Goal: Task Accomplishment & Management: Use online tool/utility

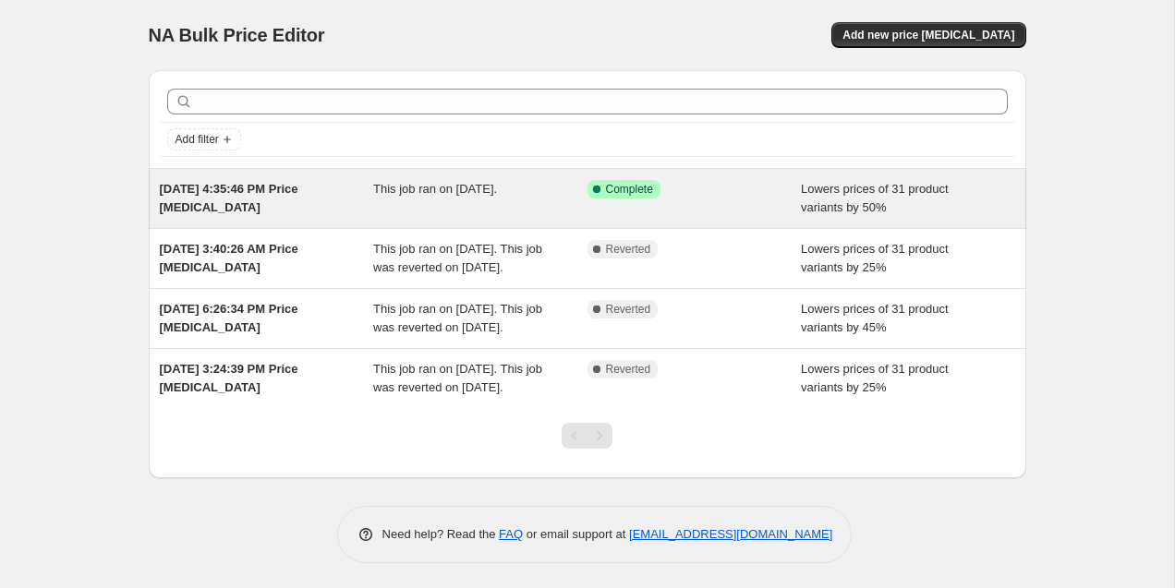
click at [372, 202] on div "Sep 1, 2025, 4:35:46 PM Price change job" at bounding box center [267, 198] width 214 height 37
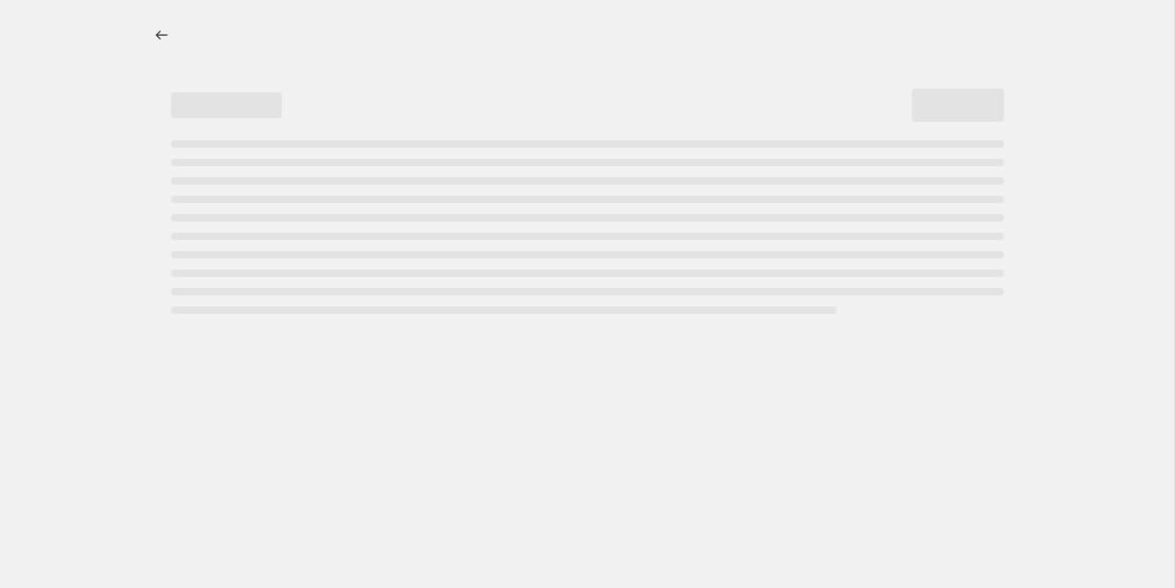
select select "percentage"
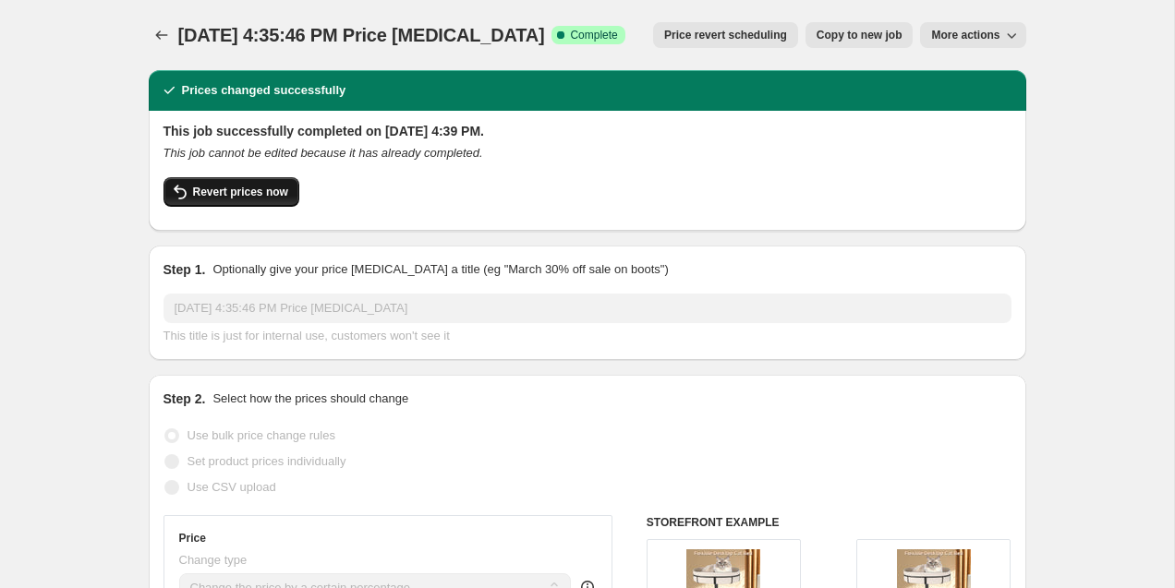
click at [236, 194] on span "Revert prices now" at bounding box center [240, 192] width 95 height 15
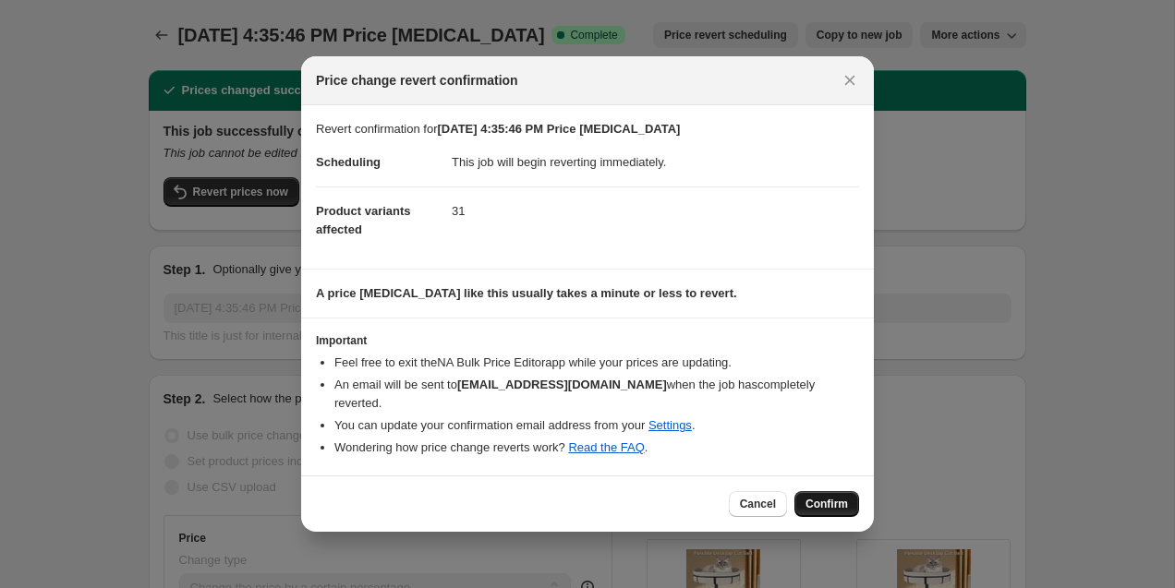
click at [833, 497] on span "Confirm" at bounding box center [826, 504] width 42 height 15
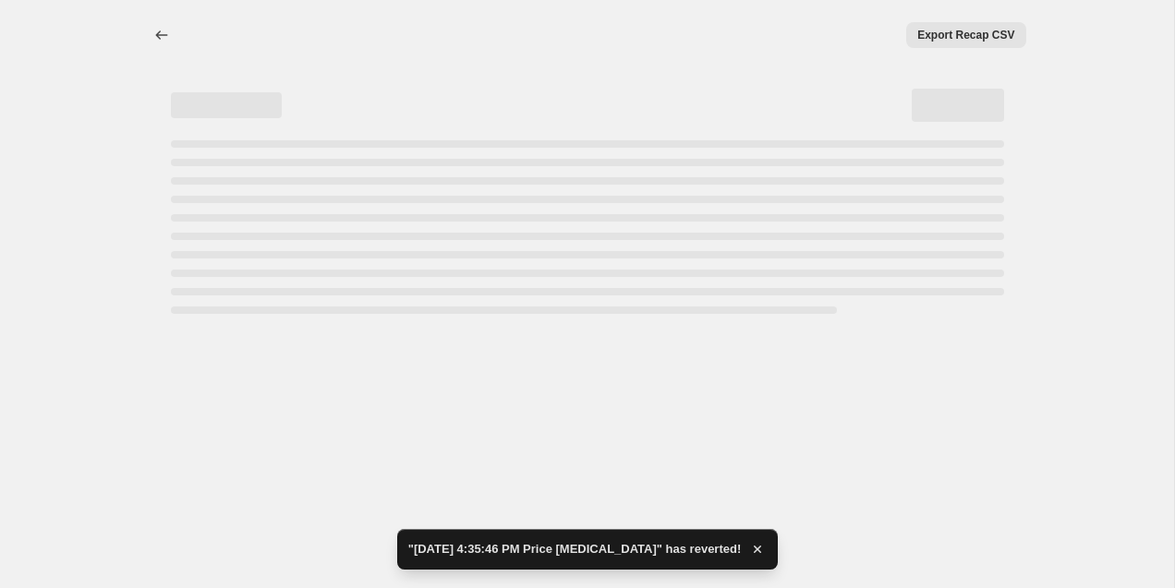
select select "percentage"
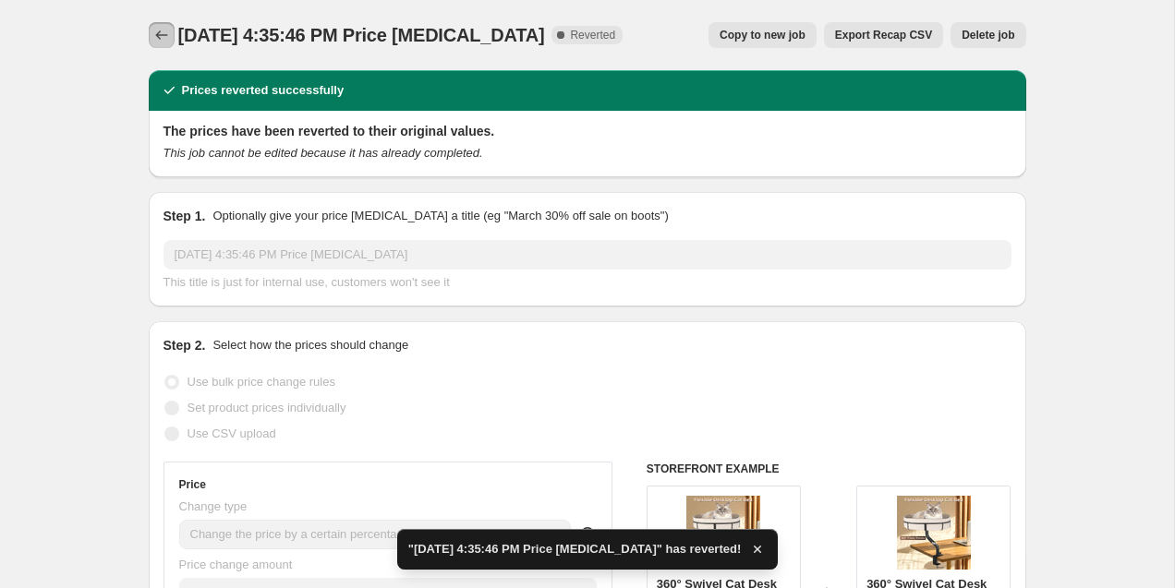
click at [156, 41] on icon "Price change jobs" at bounding box center [161, 35] width 18 height 18
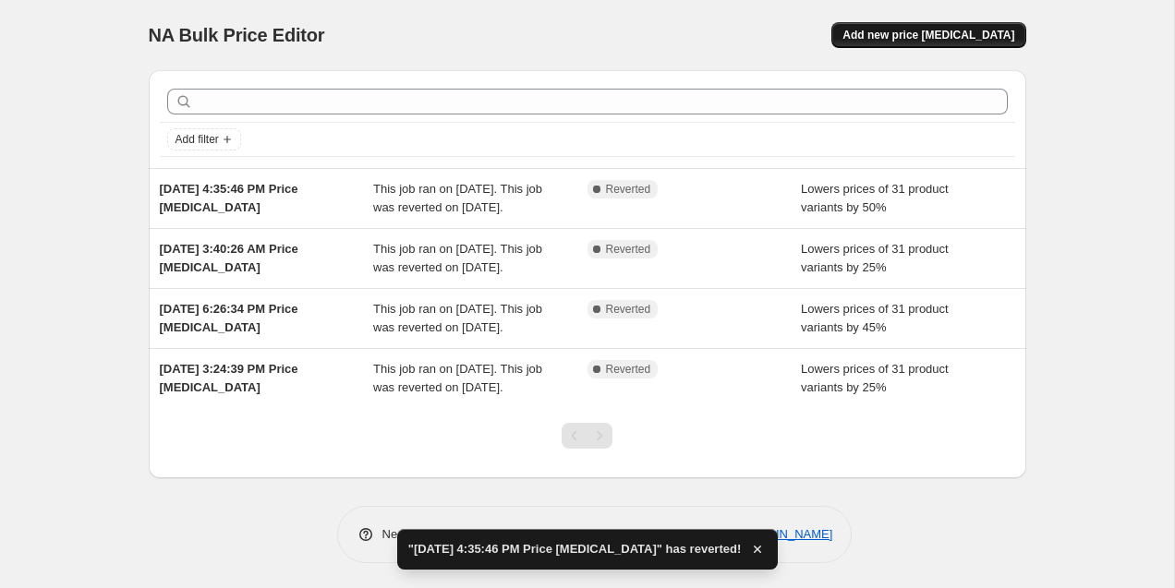
click at [933, 27] on button "Add new price [MEDICAL_DATA]" at bounding box center [928, 35] width 194 height 26
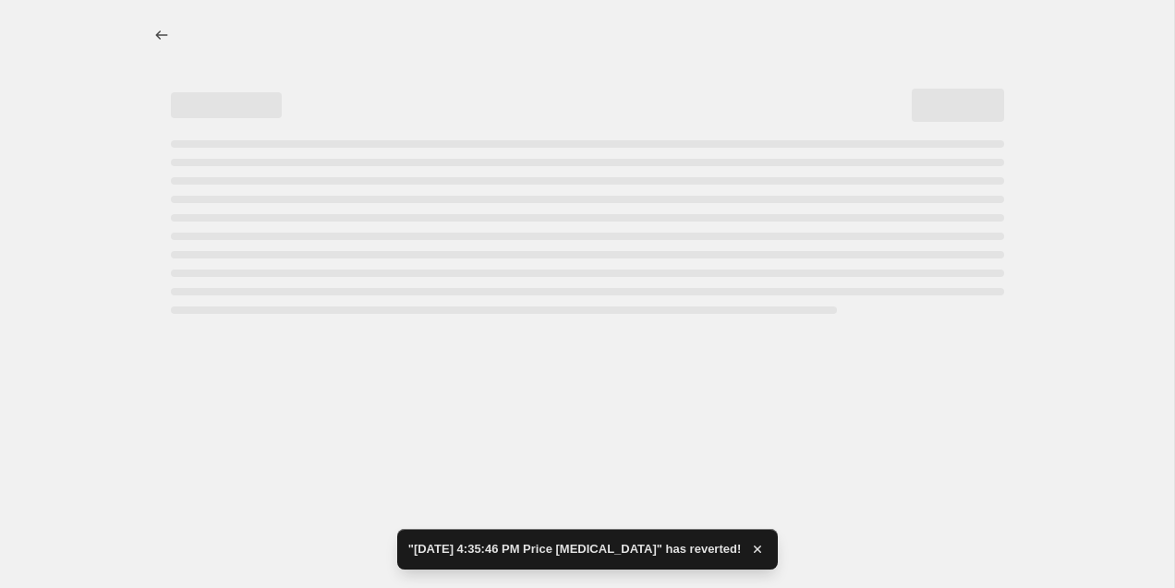
select select "percentage"
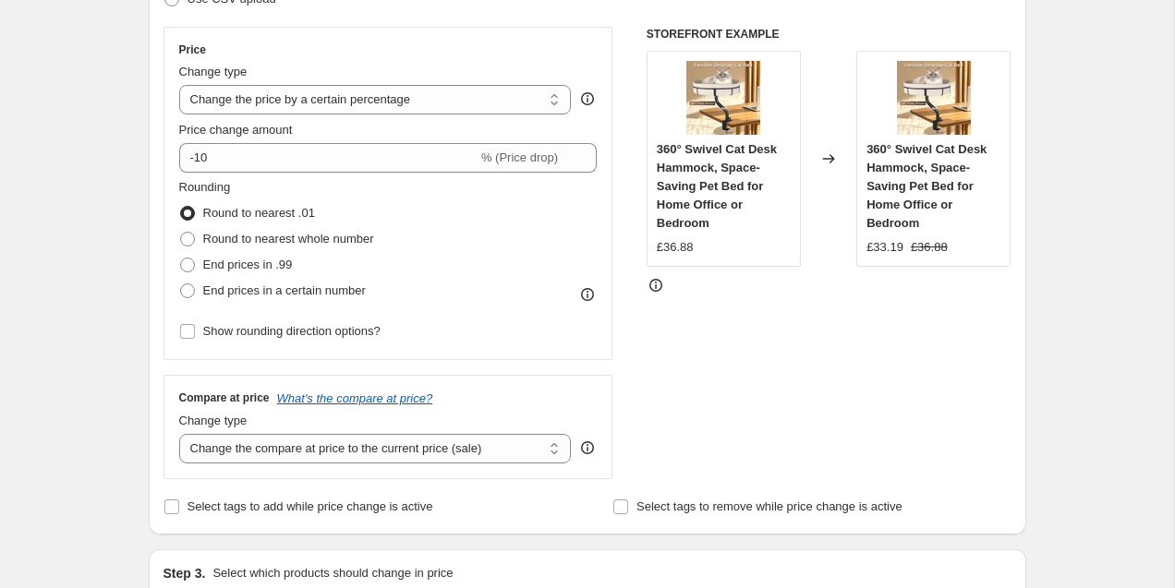
scroll to position [301, 0]
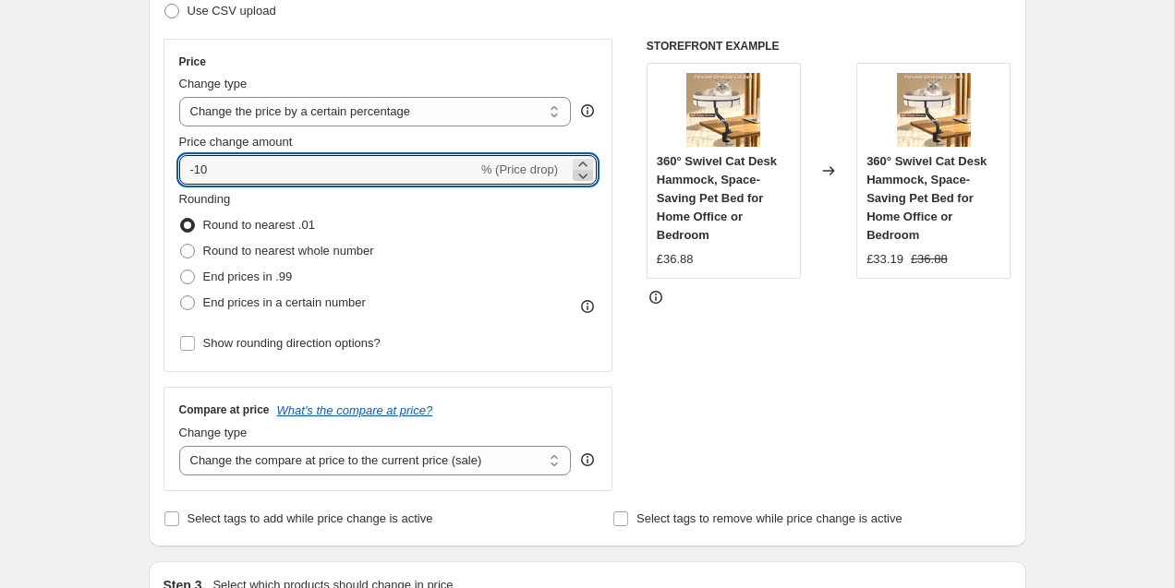
click at [581, 179] on icon at bounding box center [583, 175] width 18 height 18
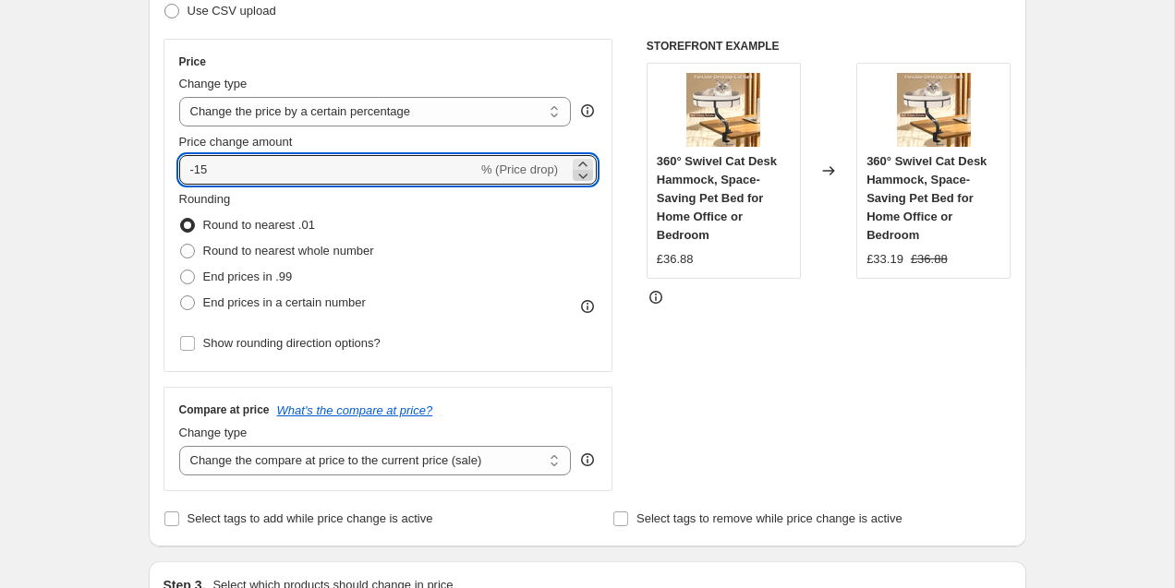
click at [581, 179] on icon at bounding box center [583, 175] width 18 height 18
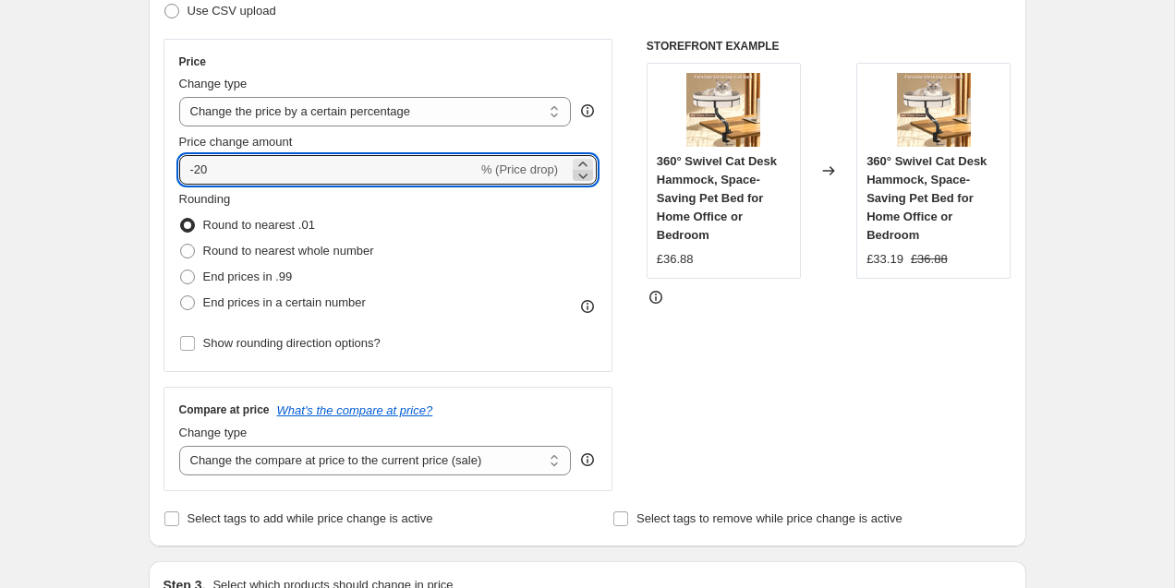
click at [581, 179] on icon at bounding box center [583, 175] width 18 height 18
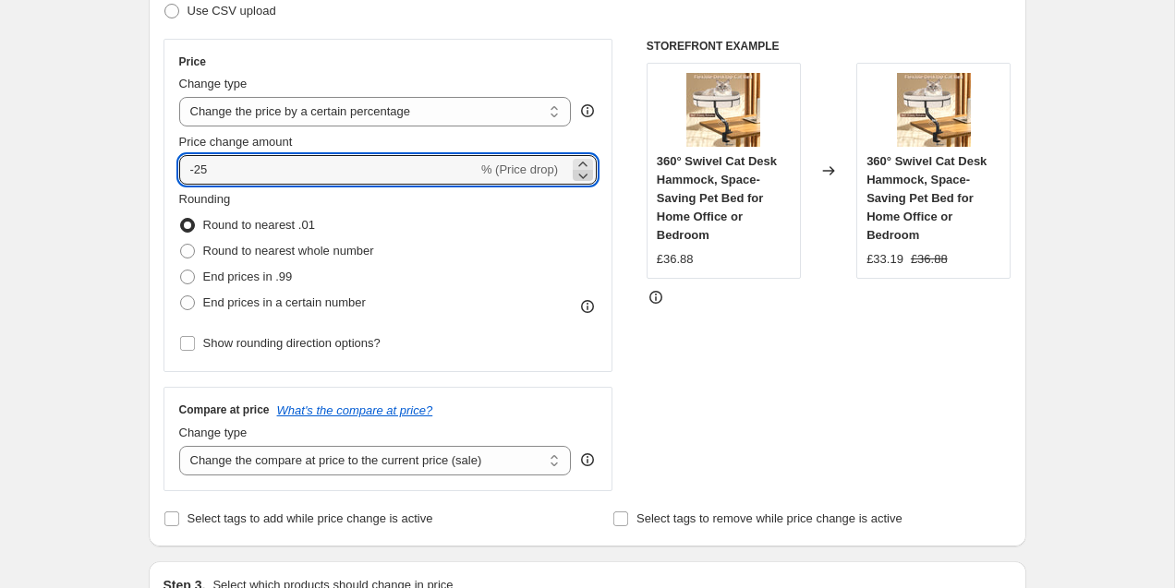
click at [581, 179] on icon at bounding box center [583, 175] width 18 height 18
click at [581, 182] on icon at bounding box center [583, 175] width 18 height 18
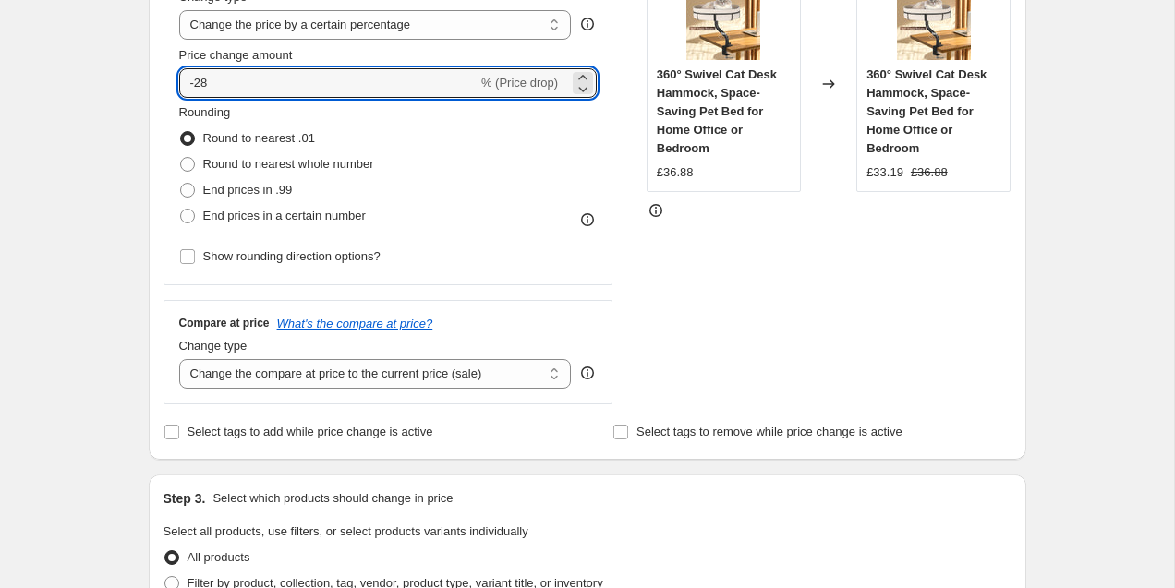
scroll to position [382, 0]
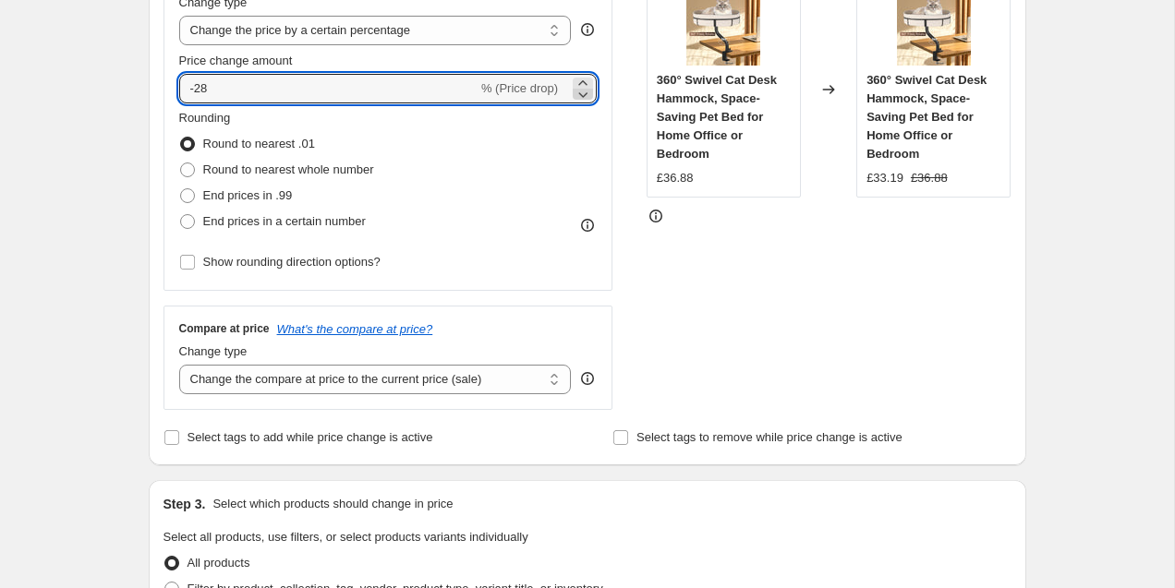
click at [585, 85] on icon at bounding box center [583, 94] width 18 height 18
click at [582, 96] on icon at bounding box center [583, 95] width 9 height 6
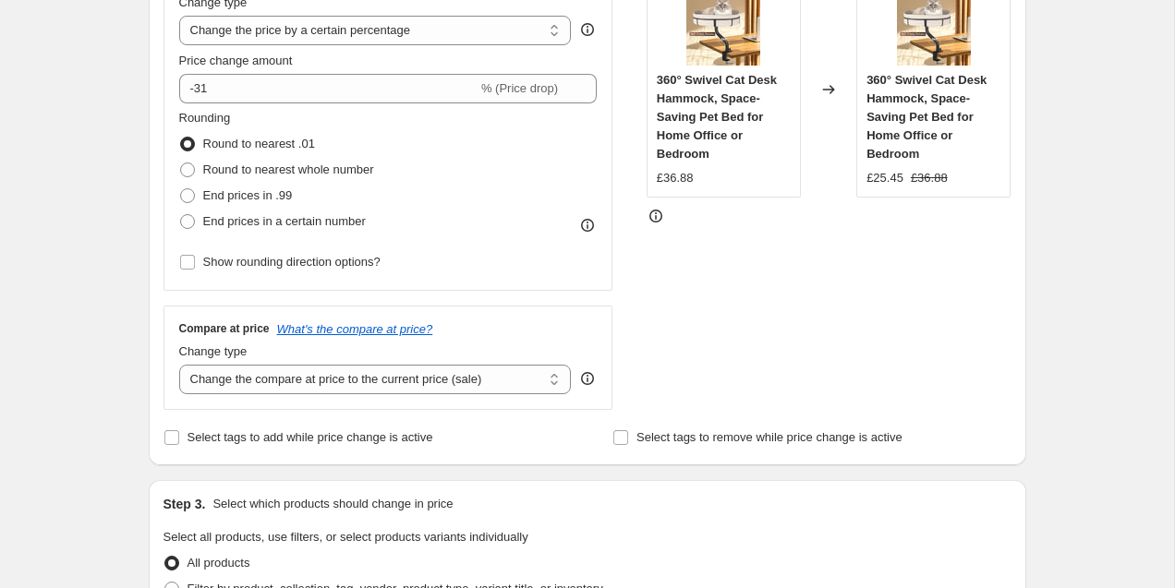
click at [585, 72] on div "Price change amount -31 % (Price drop)" at bounding box center [388, 78] width 418 height 52
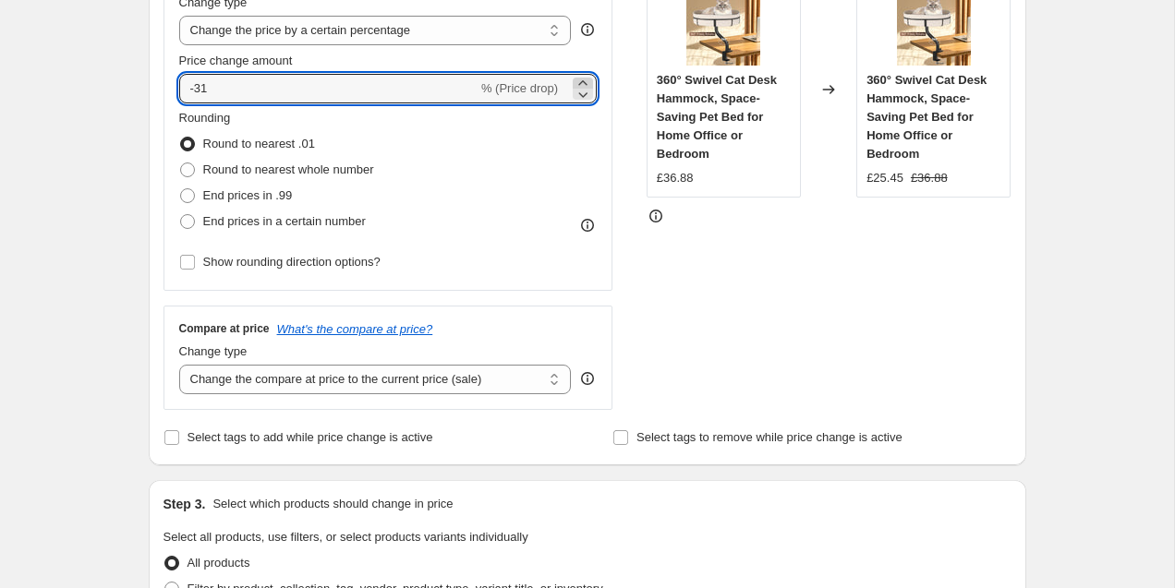
click at [583, 81] on icon at bounding box center [582, 82] width 8 height 5
type input "-27"
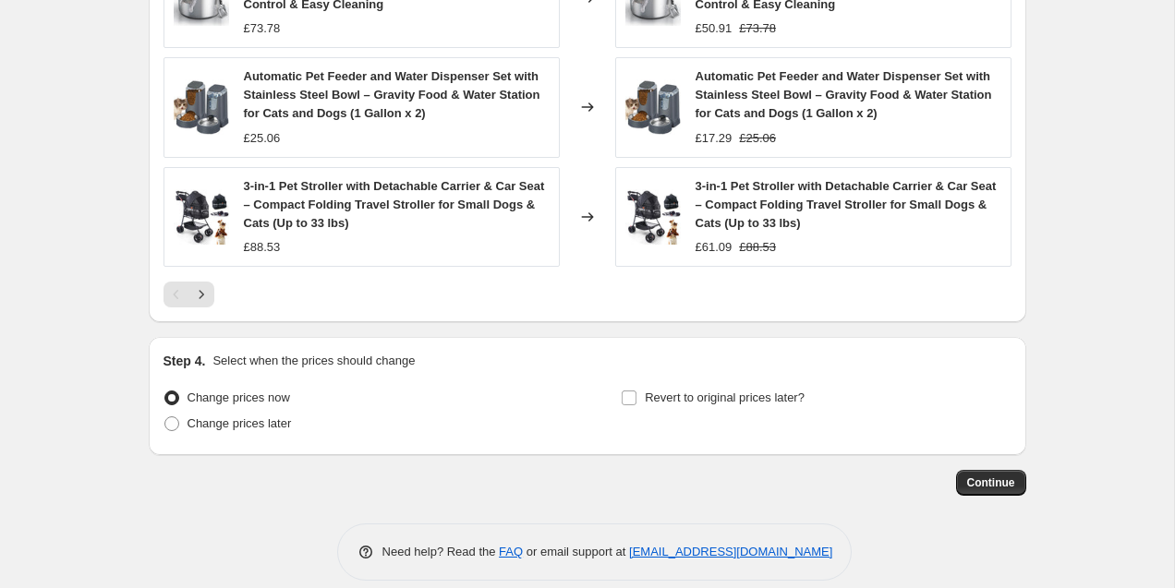
scroll to position [1349, 0]
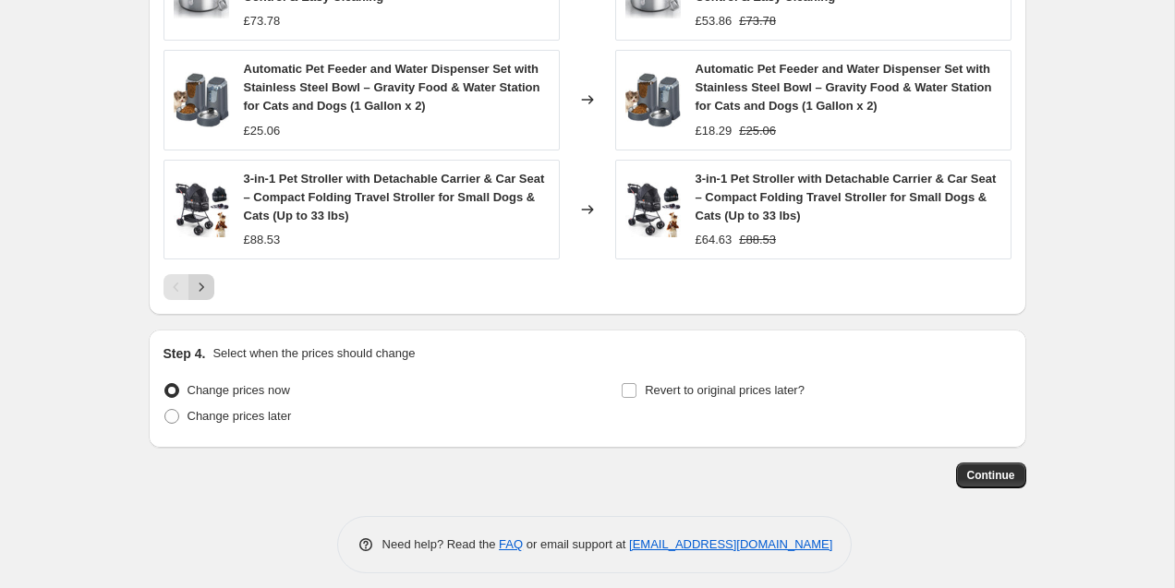
click at [203, 286] on icon "Next" at bounding box center [201, 287] width 18 height 18
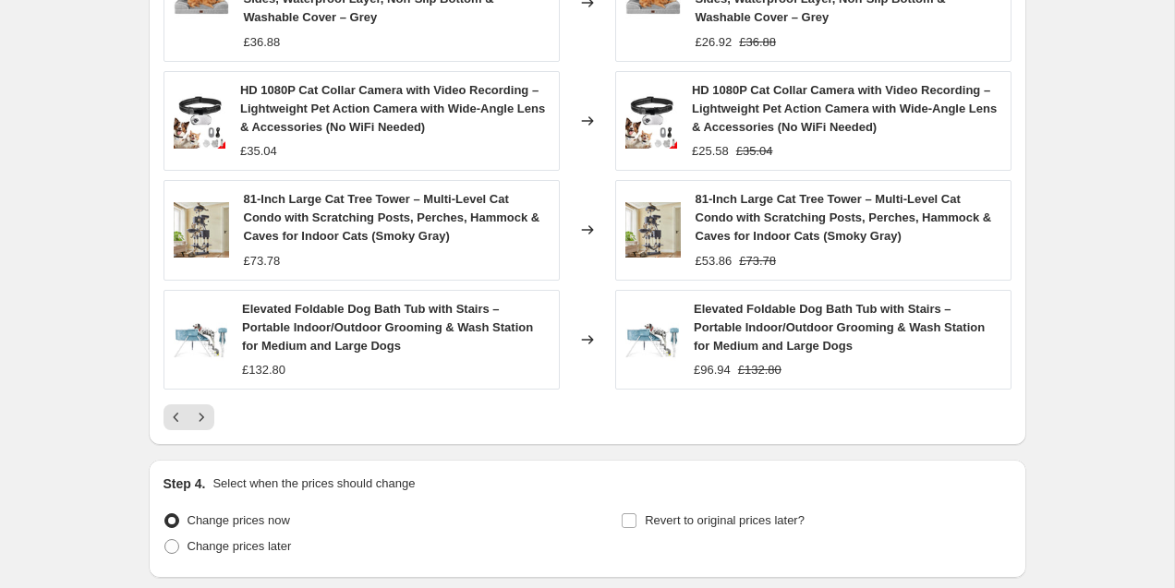
scroll to position [1229, 0]
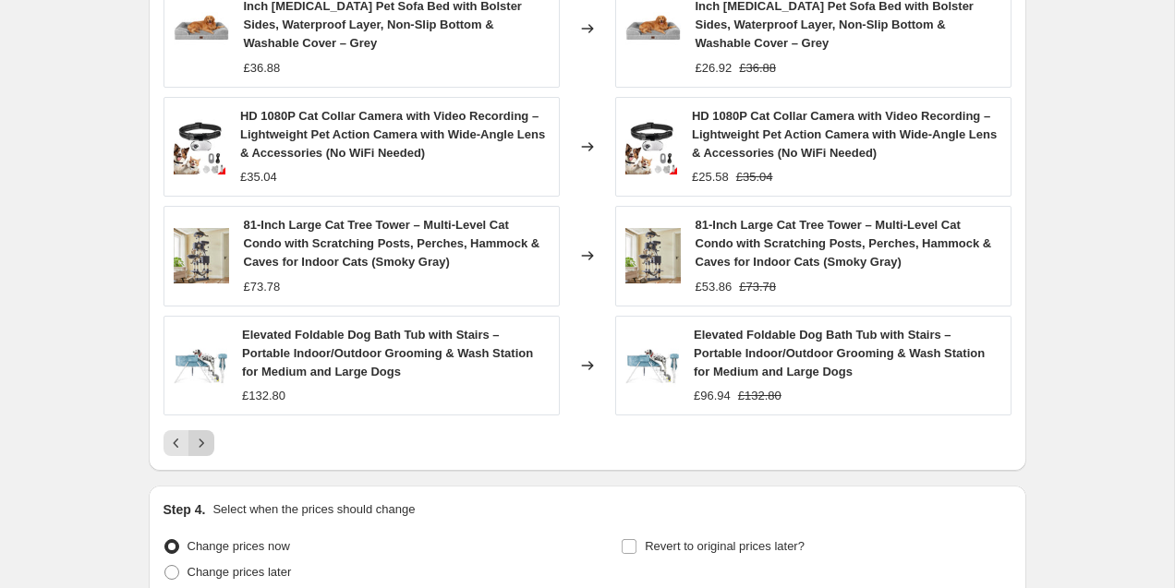
click at [194, 443] on icon "Next" at bounding box center [201, 443] width 18 height 18
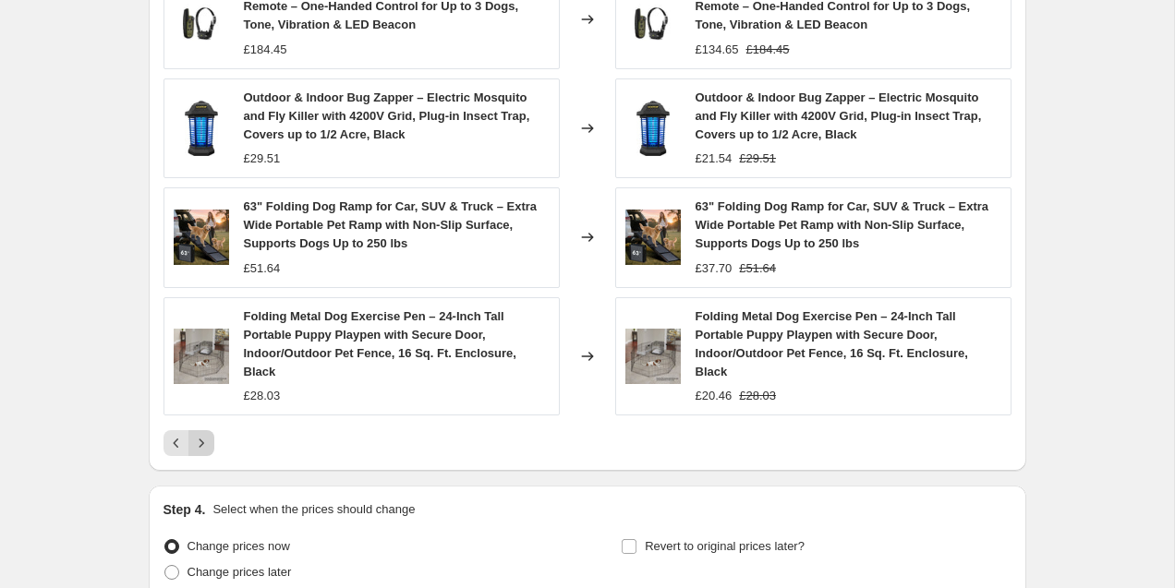
click at [205, 434] on icon "Next" at bounding box center [201, 443] width 18 height 18
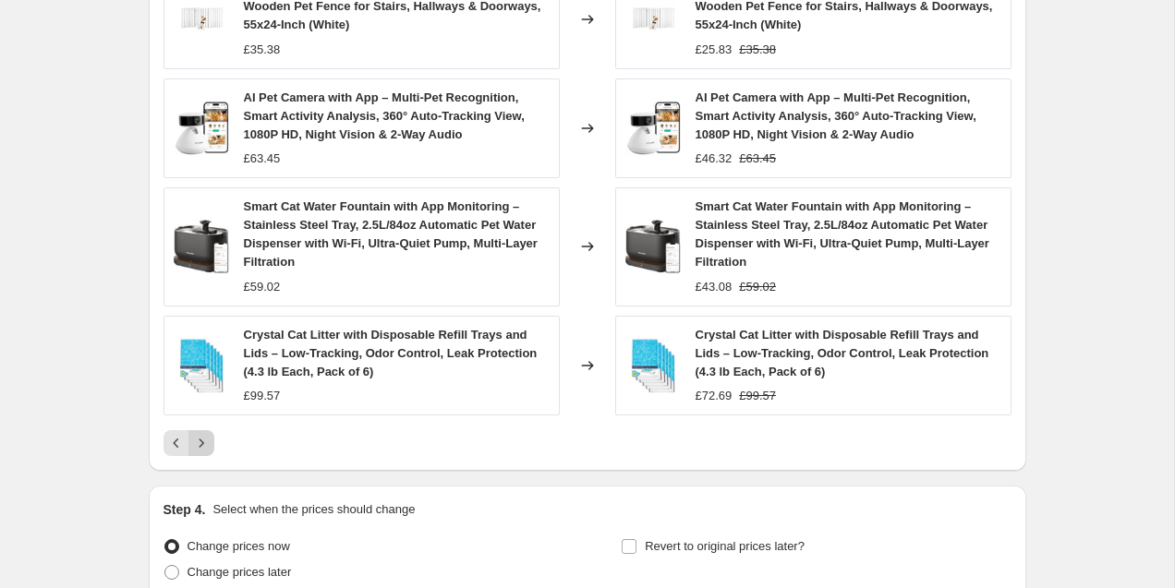
click at [202, 442] on icon "Next" at bounding box center [201, 443] width 18 height 18
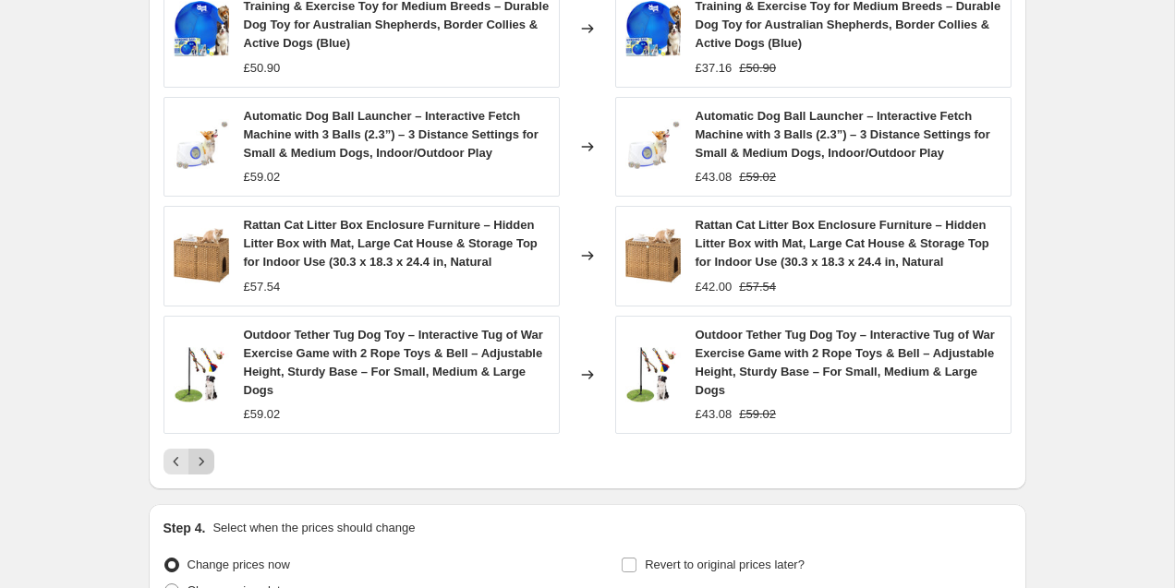
click at [199, 467] on icon "Next" at bounding box center [201, 462] width 18 height 18
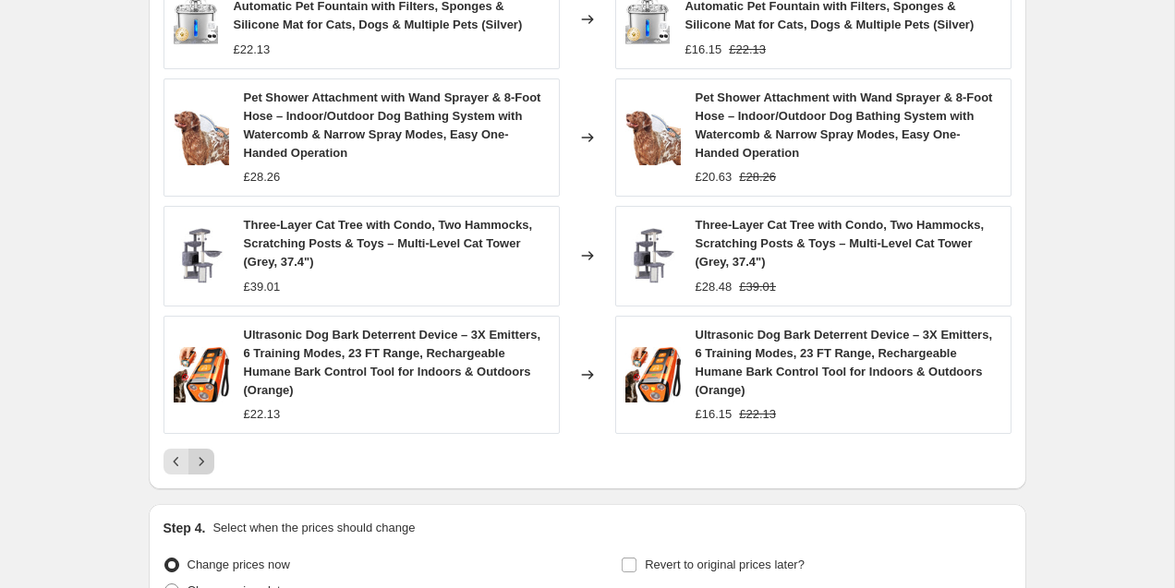
click at [201, 453] on icon "Next" at bounding box center [201, 462] width 18 height 18
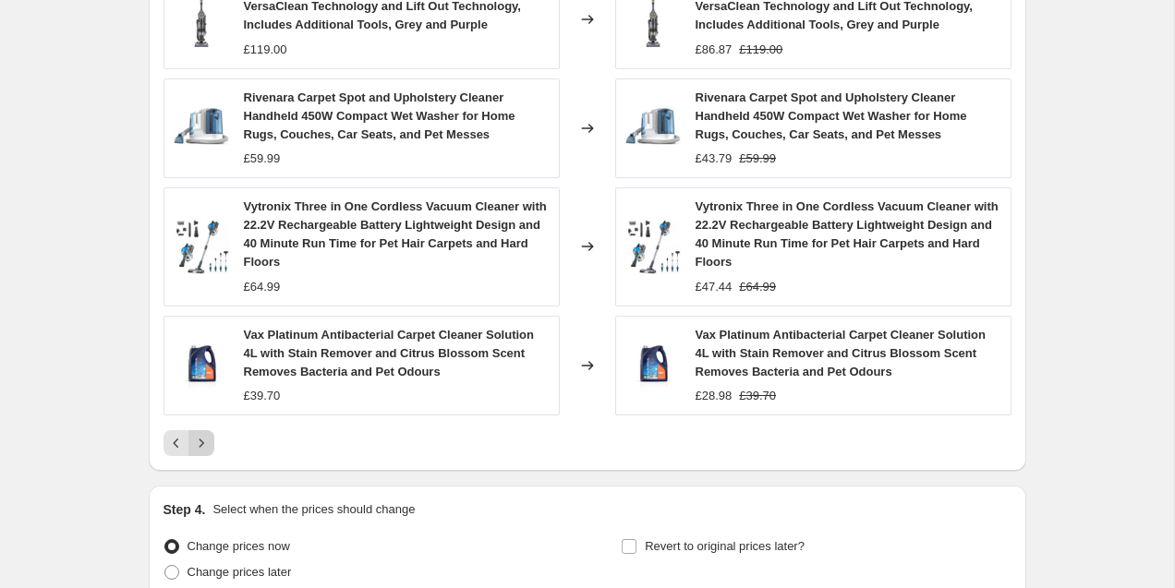
click at [202, 443] on icon "Next" at bounding box center [201, 443] width 5 height 8
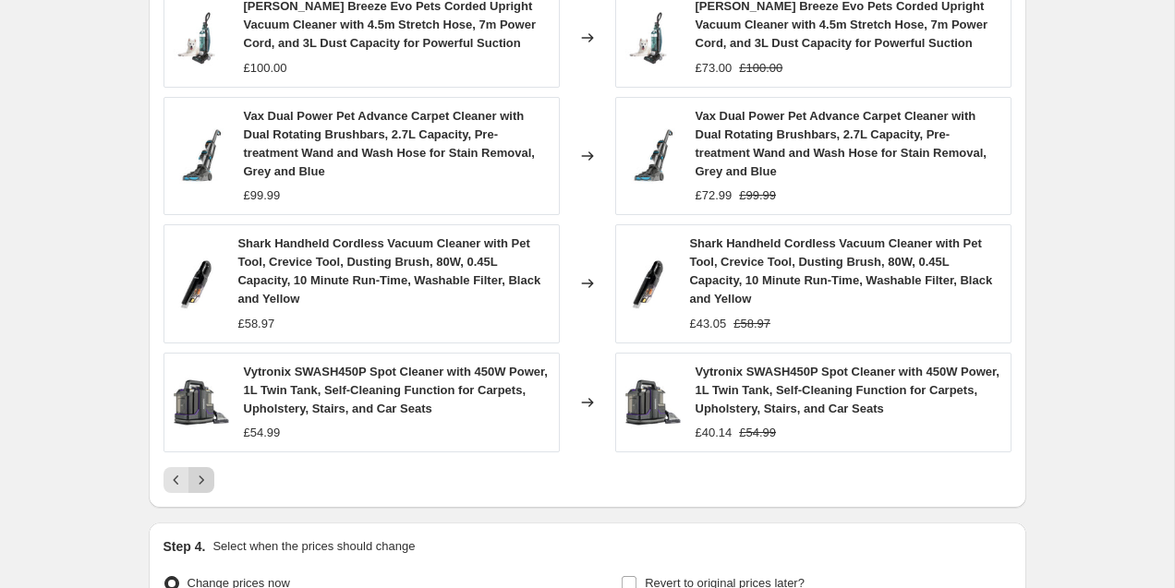
click at [205, 471] on icon "Next" at bounding box center [201, 480] width 18 height 18
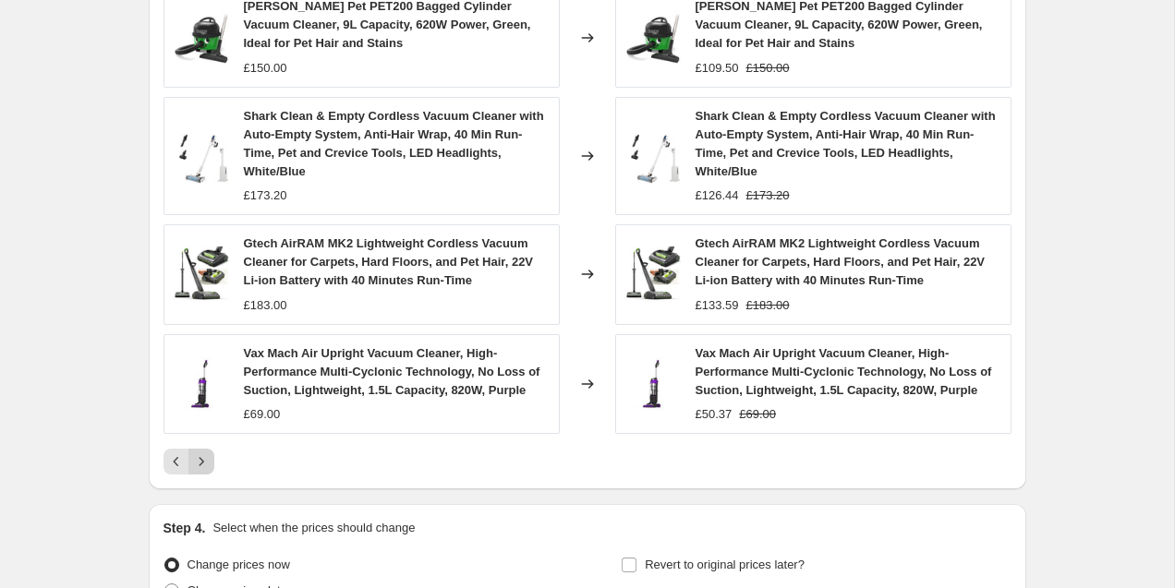
click at [200, 467] on icon "Next" at bounding box center [201, 462] width 18 height 18
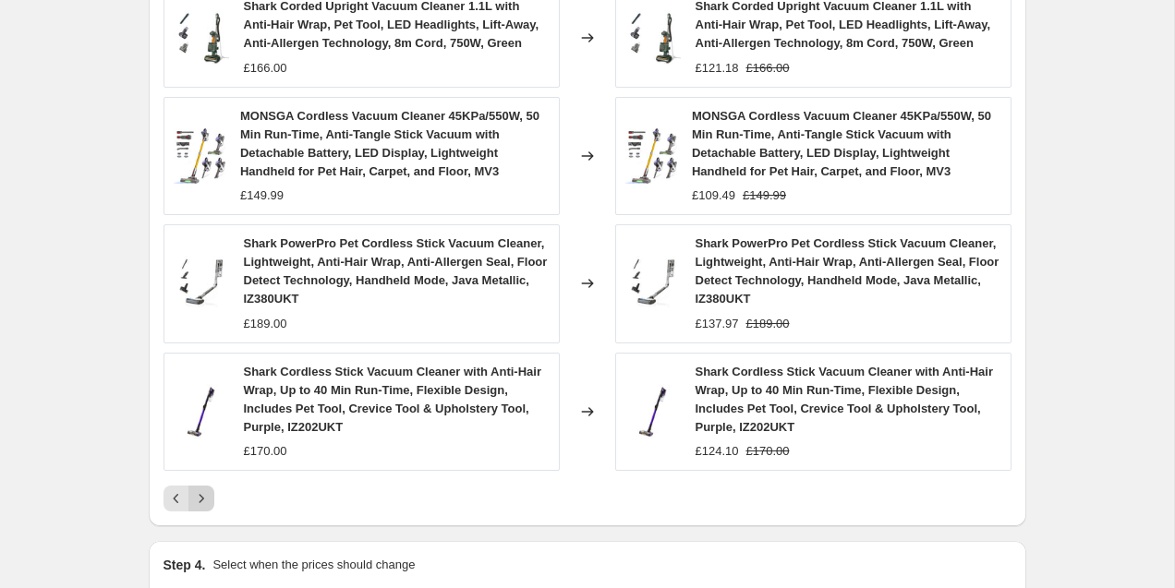
click at [204, 502] on icon "Next" at bounding box center [201, 499] width 18 height 18
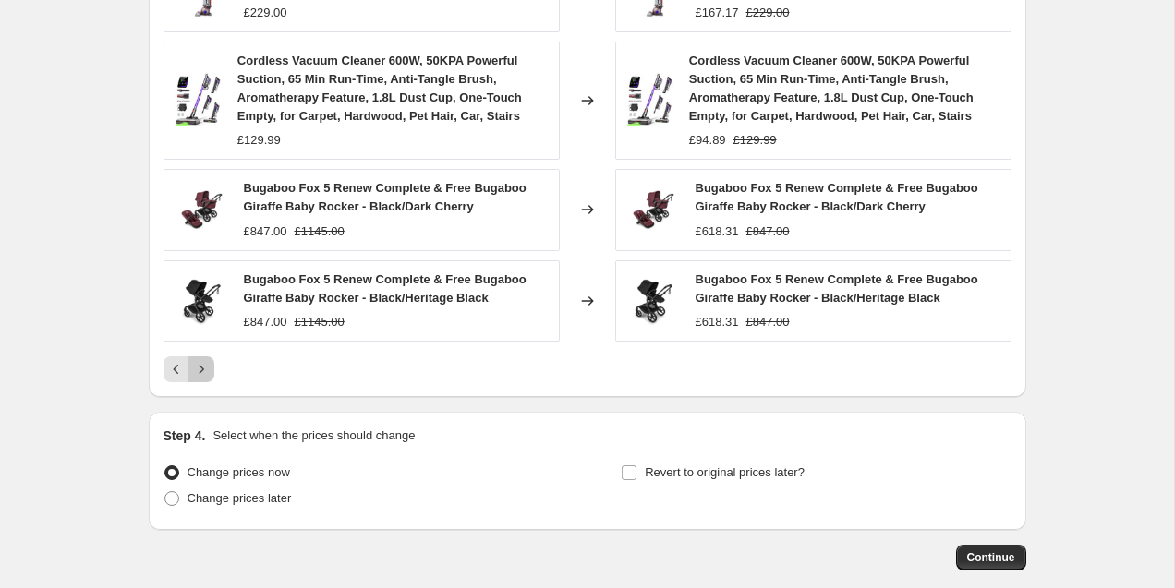
click at [200, 375] on icon "Next" at bounding box center [201, 369] width 18 height 18
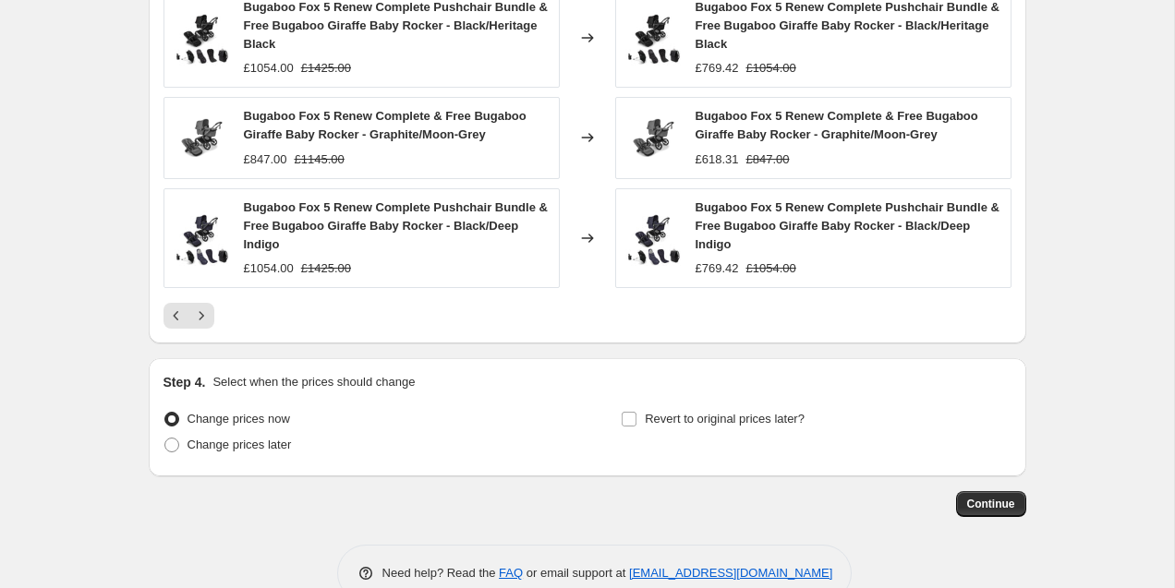
scroll to position [1325, 0]
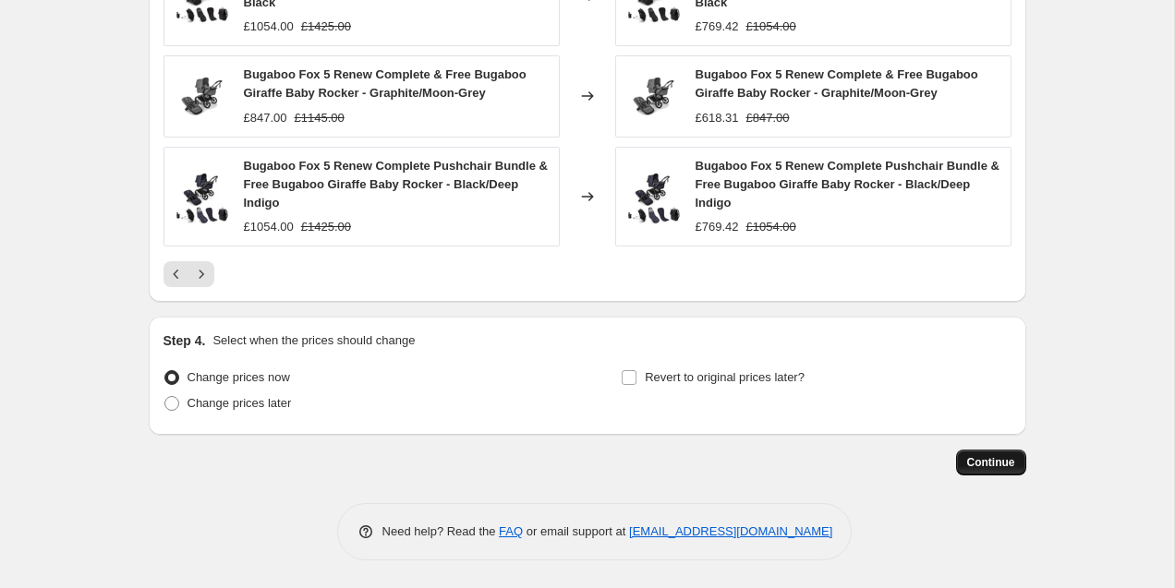
click at [972, 458] on span "Continue" at bounding box center [991, 462] width 48 height 15
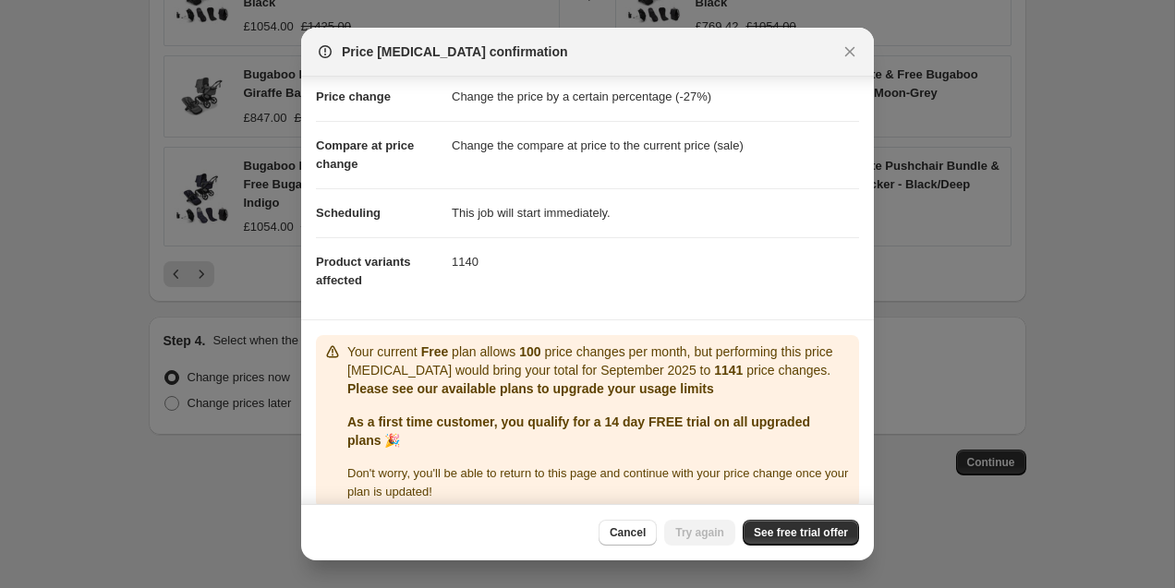
scroll to position [56, 0]
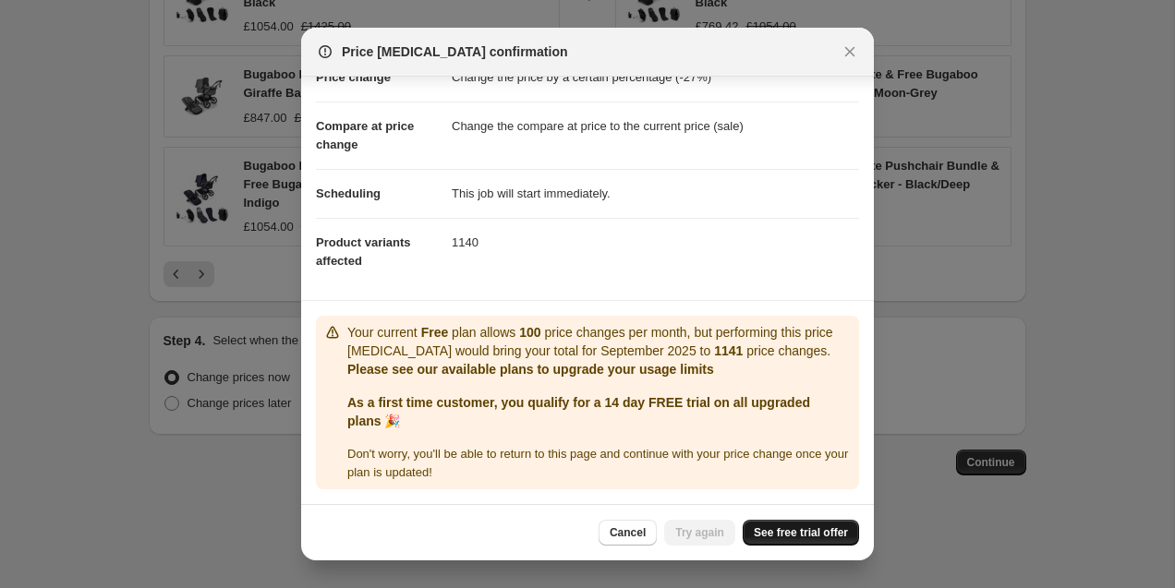
click at [800, 525] on link "See free trial offer" at bounding box center [801, 533] width 116 height 26
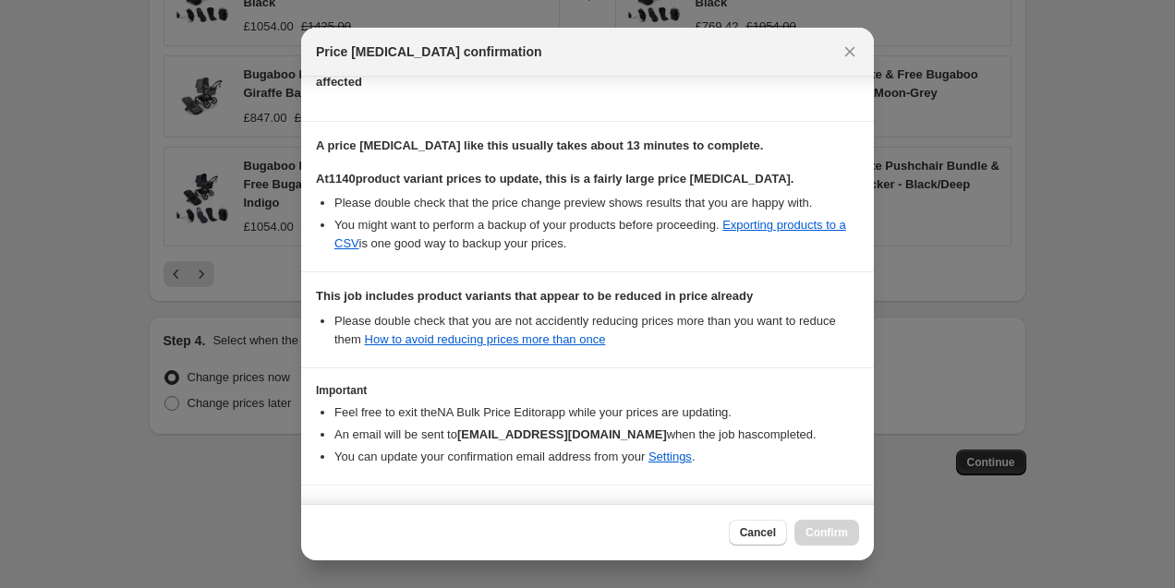
scroll to position [291, 0]
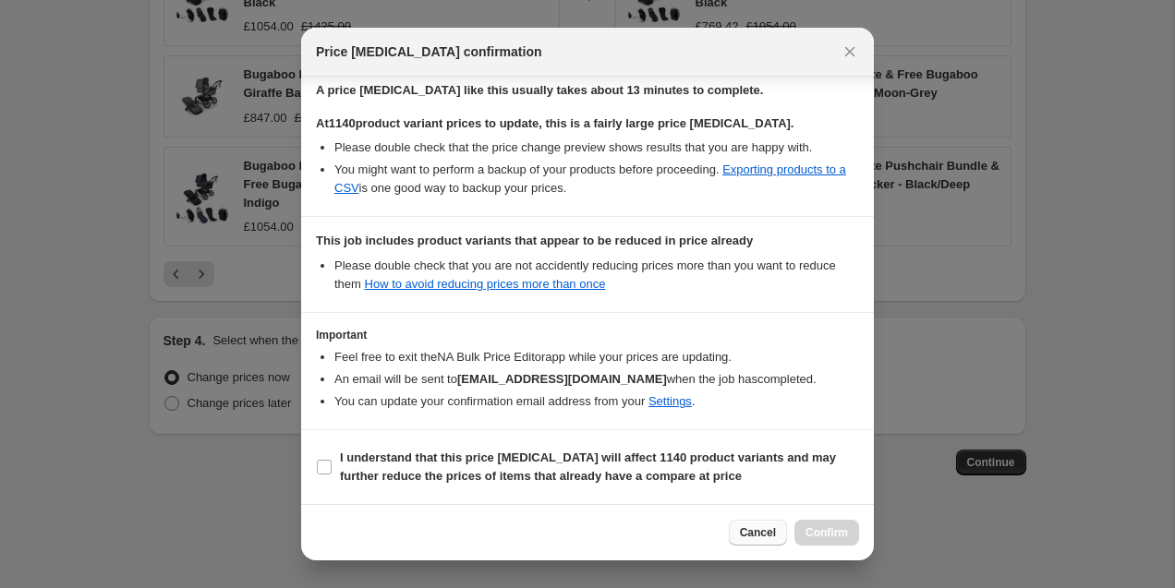
click at [766, 530] on span "Cancel" at bounding box center [758, 533] width 36 height 15
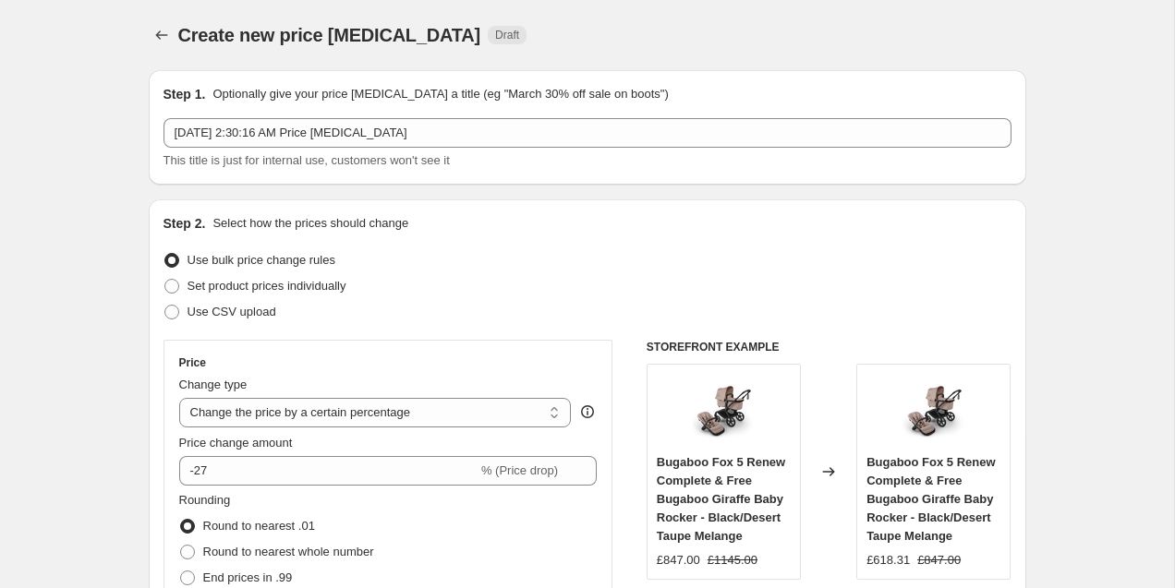
scroll to position [1325, 0]
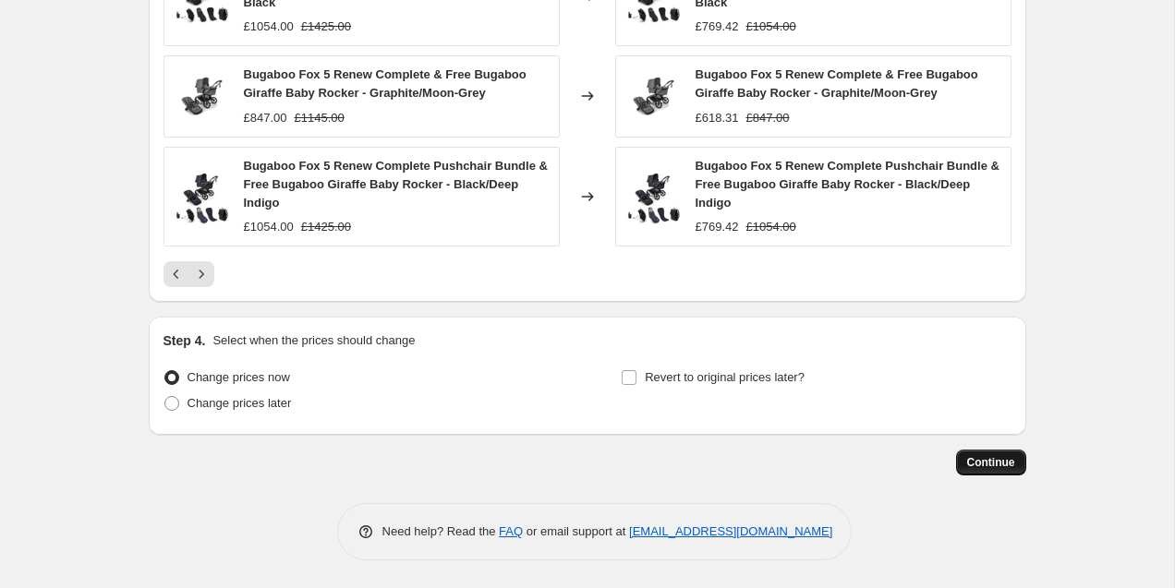
click at [992, 472] on button "Continue" at bounding box center [991, 463] width 70 height 26
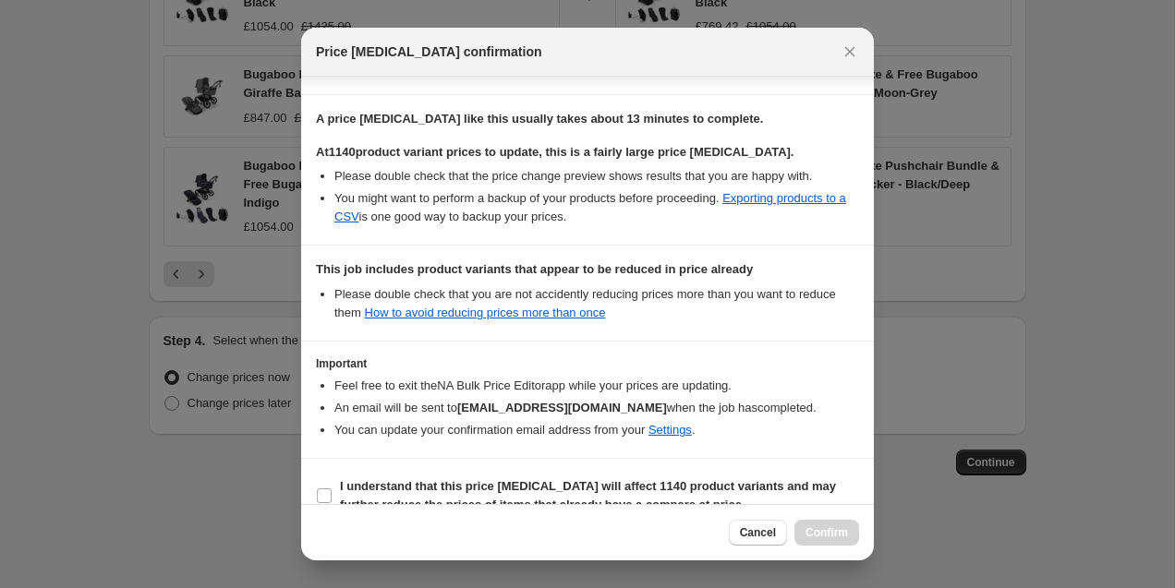
scroll to position [291, 0]
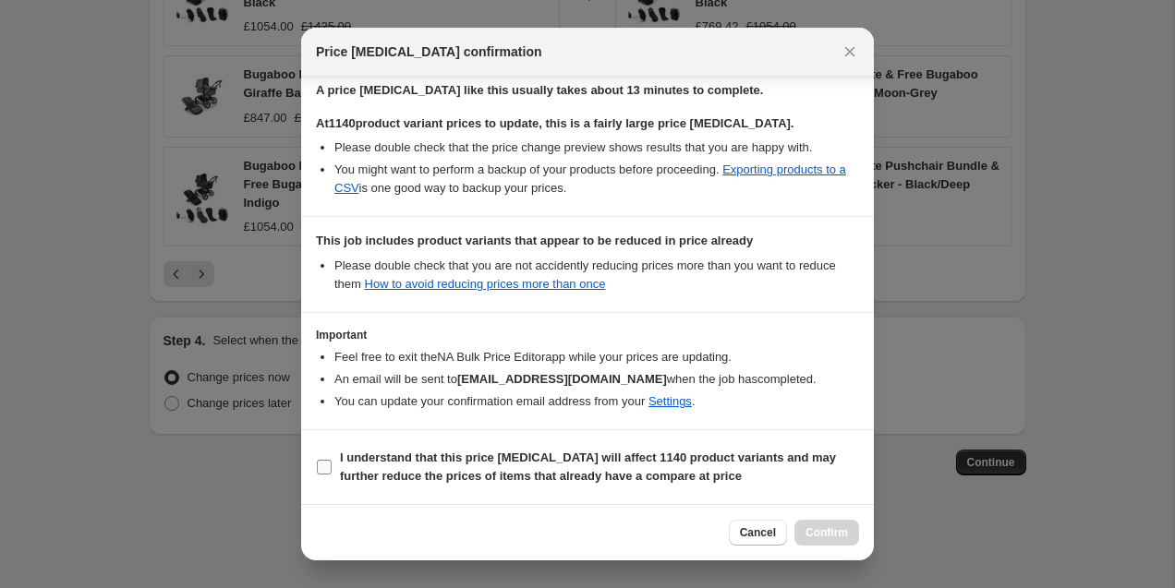
click at [358, 461] on b "I understand that this price change job will affect 1140 product variants and m…" at bounding box center [588, 467] width 496 height 32
click at [332, 461] on input "I understand that this price change job will affect 1140 product variants and m…" at bounding box center [324, 467] width 15 height 15
checkbox input "true"
click at [816, 531] on span "Confirm" at bounding box center [826, 533] width 42 height 15
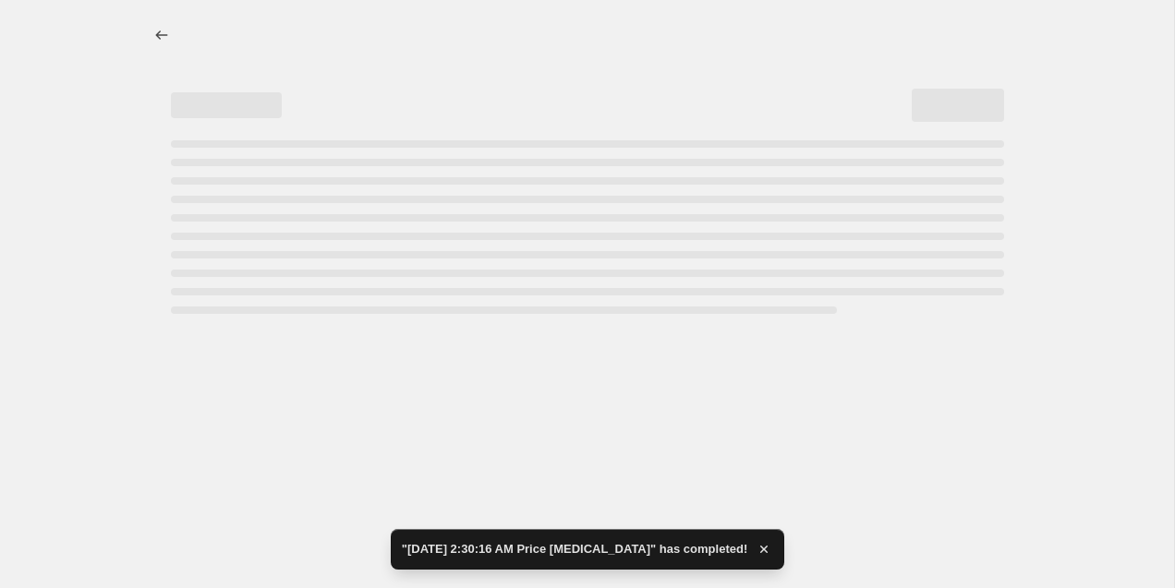
select select "percentage"
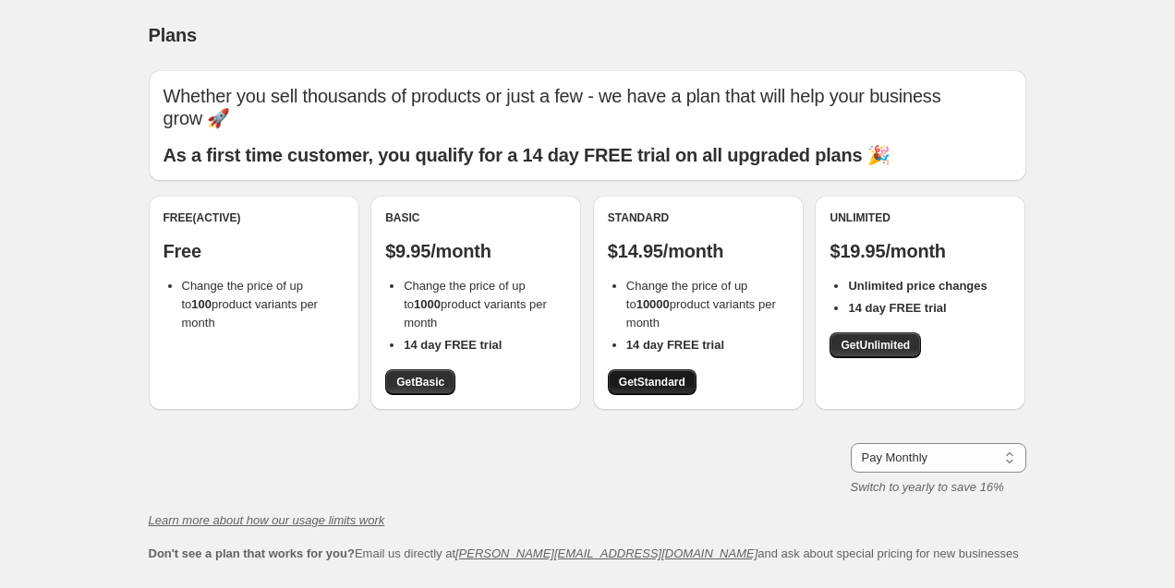
click at [664, 375] on span "Get Standard" at bounding box center [652, 382] width 67 height 15
